Goal: Task Accomplishment & Management: Manage account settings

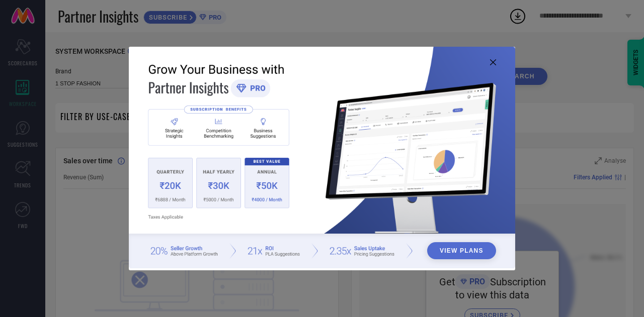
click at [493, 60] on icon at bounding box center [493, 62] width 6 height 6
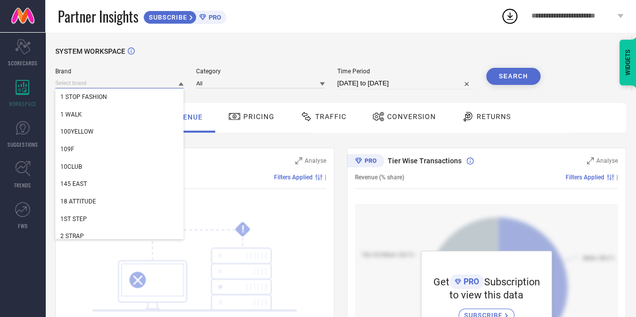
click at [162, 82] on input at bounding box center [119, 83] width 128 height 11
click at [564, 25] on div "**********" at bounding box center [577, 16] width 117 height 32
click at [158, 83] on input at bounding box center [119, 83] width 128 height 11
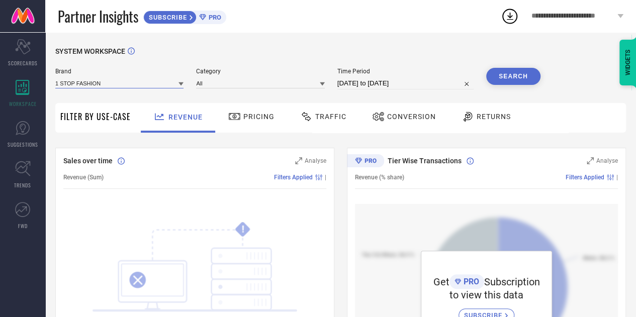
click at [138, 87] on input at bounding box center [119, 83] width 128 height 11
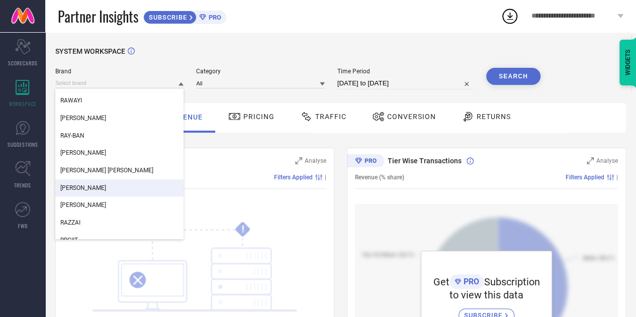
scroll to position [122480, 0]
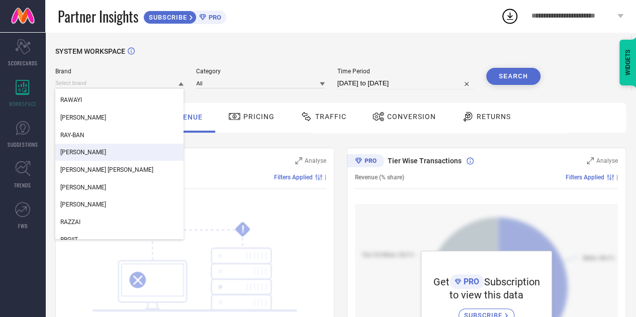
click at [124, 158] on div "[PERSON_NAME]" at bounding box center [119, 152] width 128 height 17
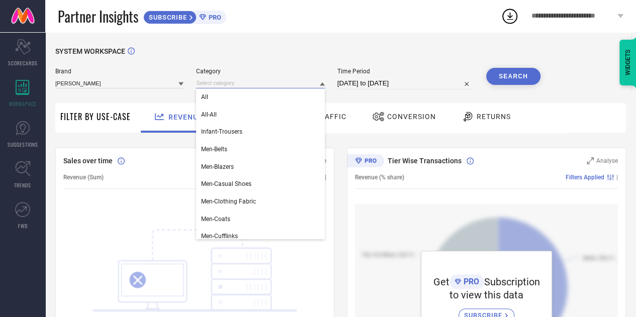
click at [257, 83] on input at bounding box center [260, 83] width 128 height 11
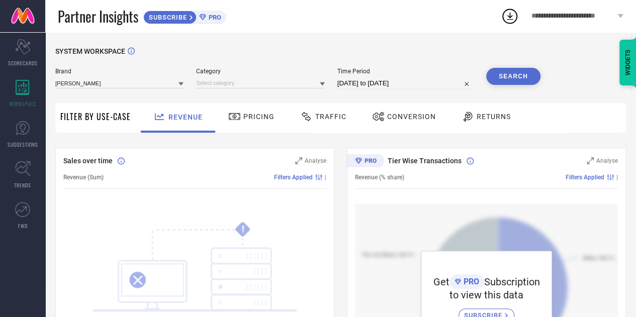
click at [321, 86] on icon at bounding box center [322, 84] width 5 height 5
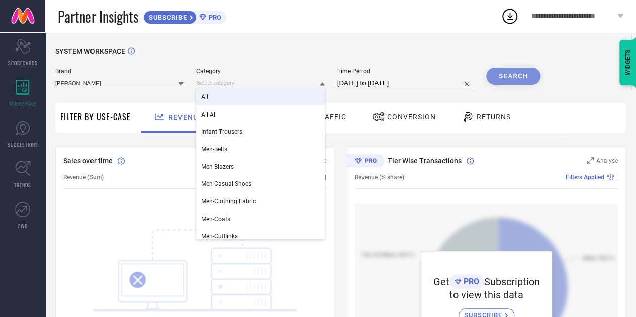
click at [224, 105] on div "All" at bounding box center [260, 97] width 128 height 17
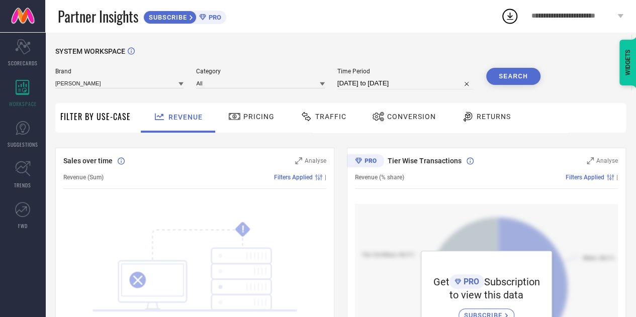
click at [583, 25] on div "**********" at bounding box center [577, 16] width 117 height 32
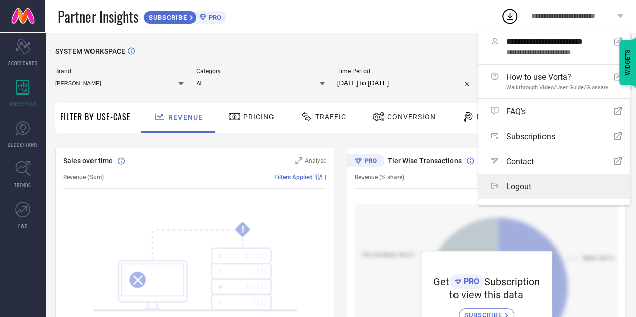
click at [534, 183] on div "Logout" at bounding box center [557, 187] width 132 height 10
click at [0, 0] on button "Logout" at bounding box center [0, 0] width 0 height 0
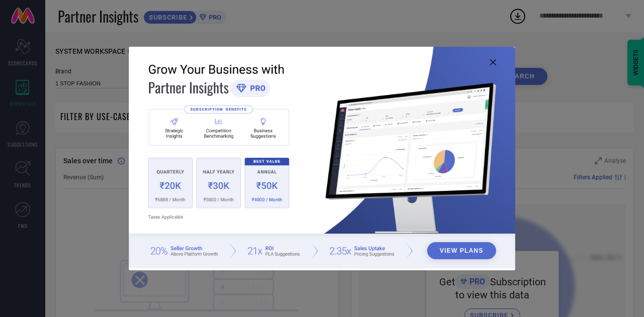
click at [496, 64] on icon at bounding box center [493, 62] width 6 height 6
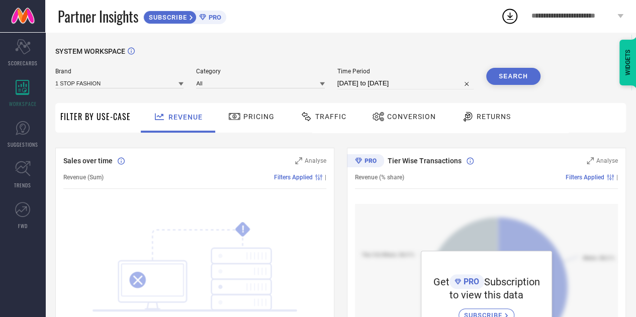
click at [563, 20] on div "**********" at bounding box center [577, 16] width 117 height 32
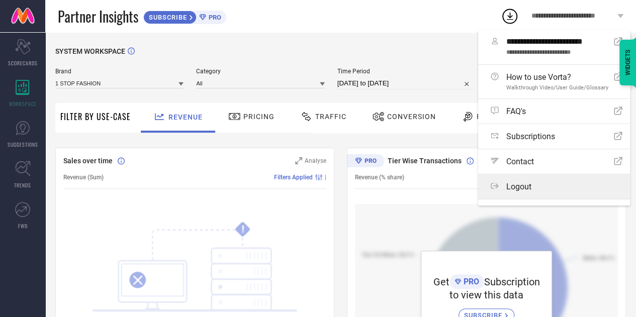
click at [523, 188] on span "Logout" at bounding box center [519, 187] width 25 height 10
click at [0, 0] on button "Logout" at bounding box center [0, 0] width 0 height 0
